Goal: Task Accomplishment & Management: Manage account settings

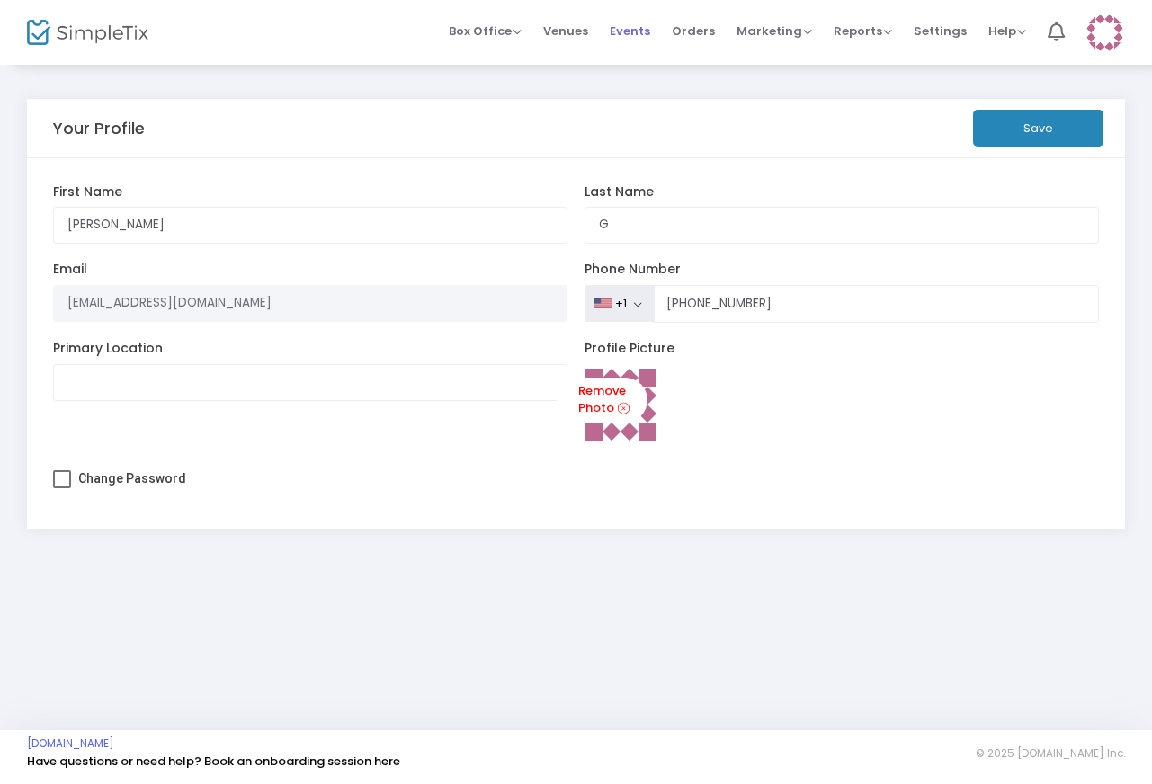
click at [629, 31] on span "Events" at bounding box center [630, 31] width 40 height 46
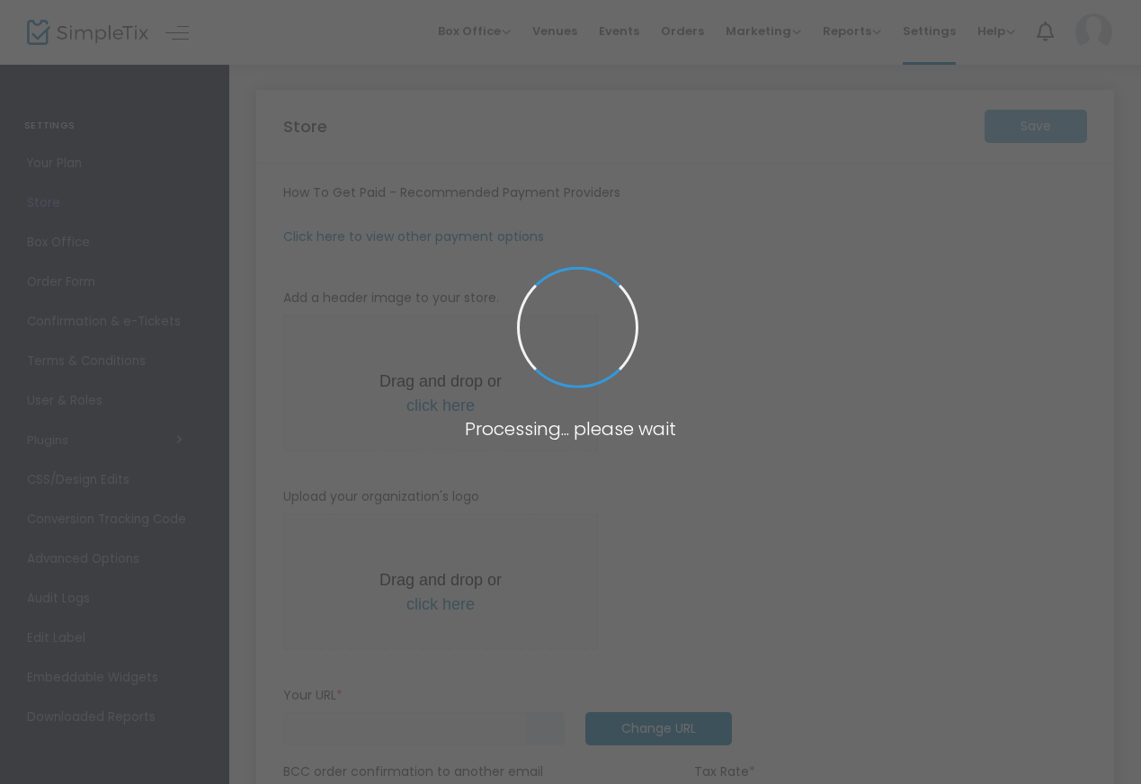
type input "[URL]"
type input "[EMAIL_ADDRESS][DOMAIN_NAME]"
radio input "false"
radio input "true"
type input "wetmeetings"
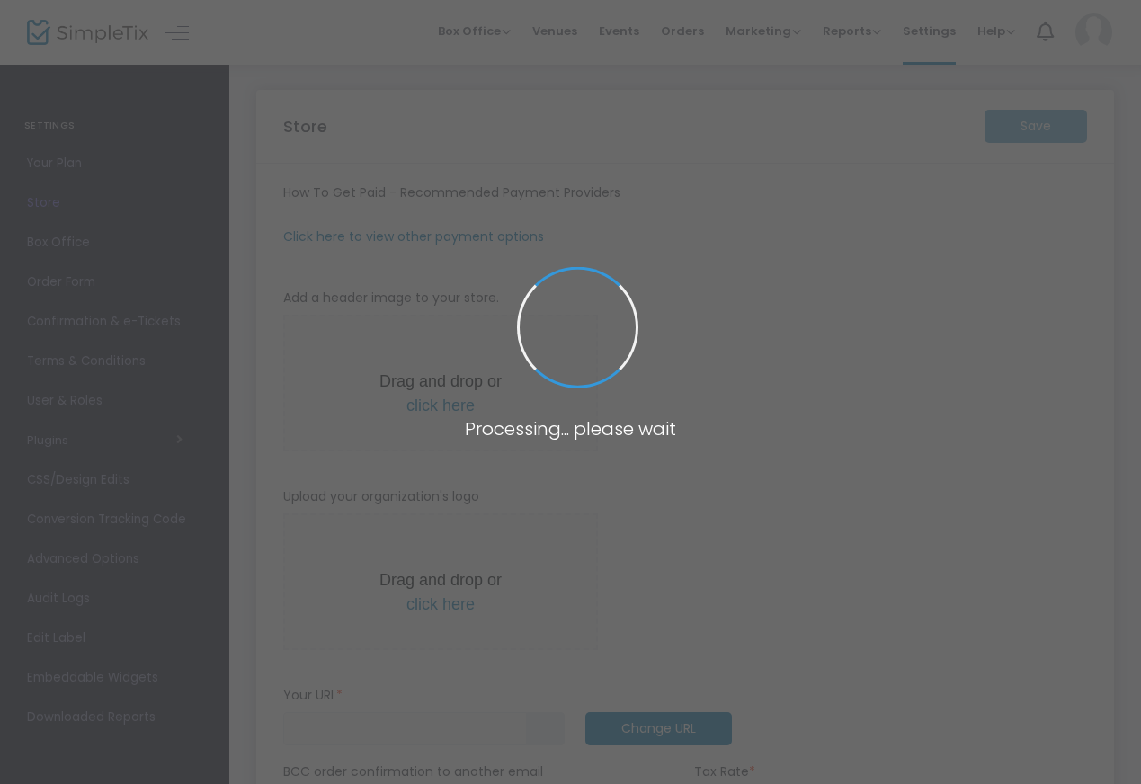
type input "4693400981"
type input "[EMAIL_ADDRESS][DOMAIN_NAME]"
type input "Sexyybrat_"
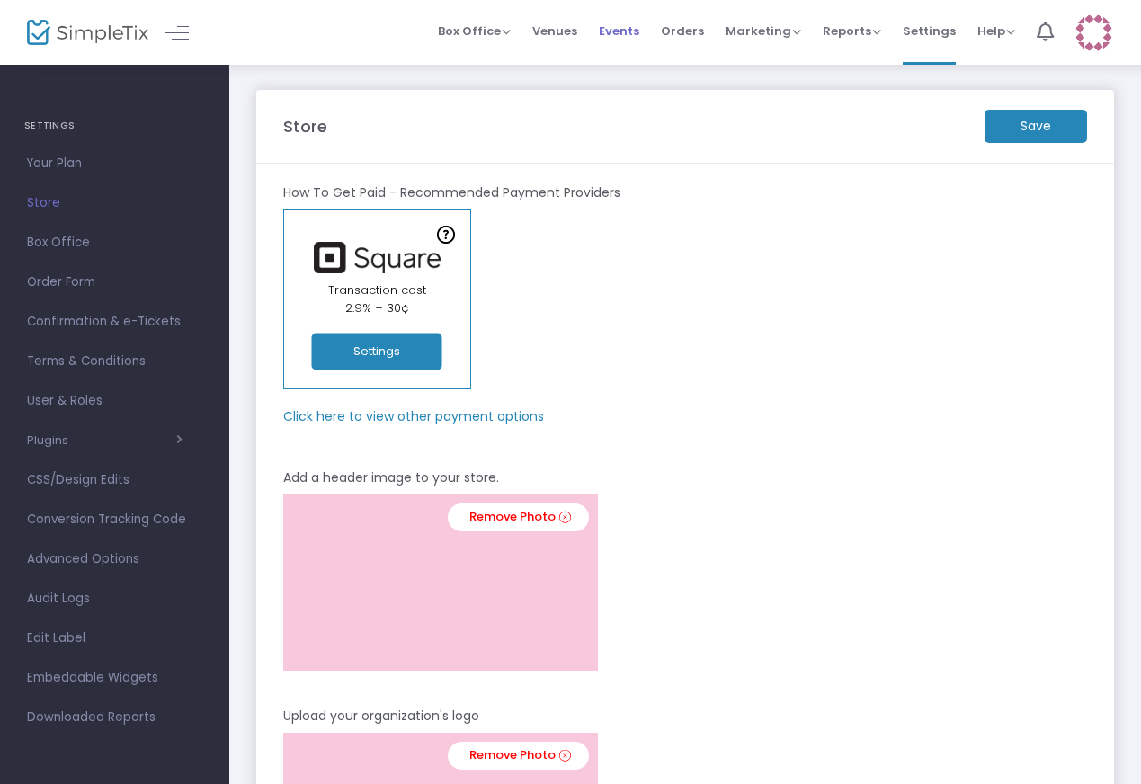
click at [622, 39] on span "Events" at bounding box center [619, 31] width 40 height 46
